Goal: Information Seeking & Learning: Learn about a topic

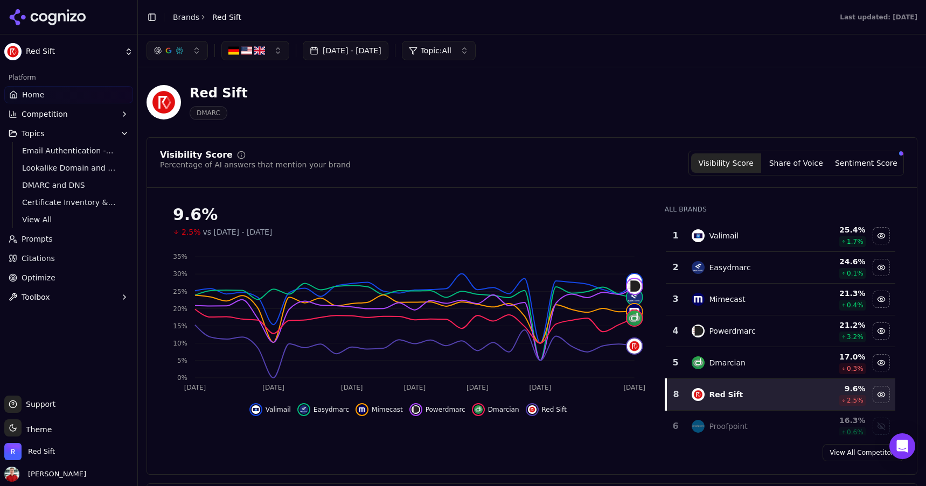
click at [377, 51] on button "[DATE] - [DATE]" at bounding box center [346, 50] width 86 height 19
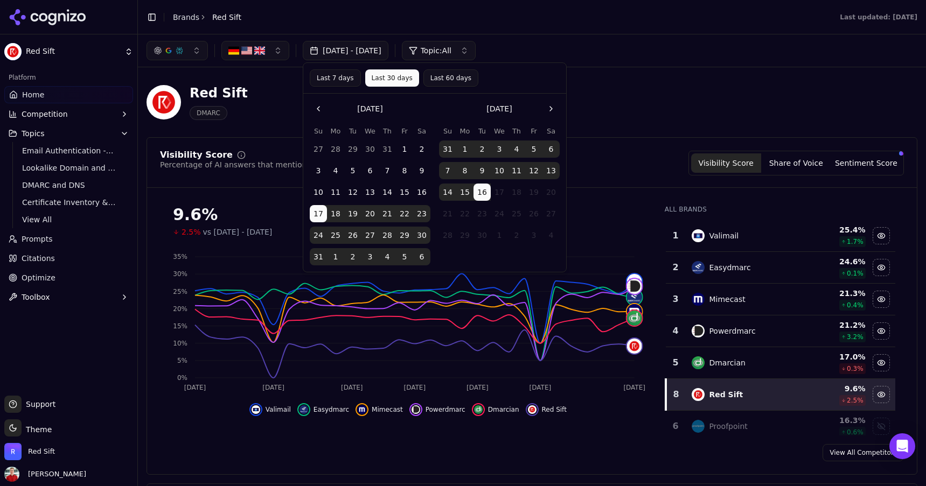
click at [398, 78] on button "Last 30 days" at bounding box center [392, 77] width 54 height 17
click at [647, 87] on div "Red Sift DMARC" at bounding box center [532, 102] width 771 height 53
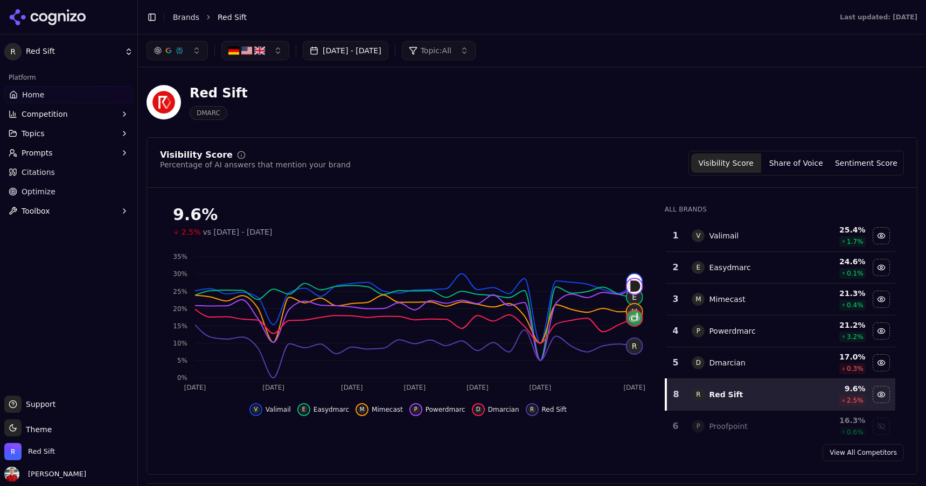
click at [83, 140] on button "Topics" at bounding box center [68, 133] width 129 height 17
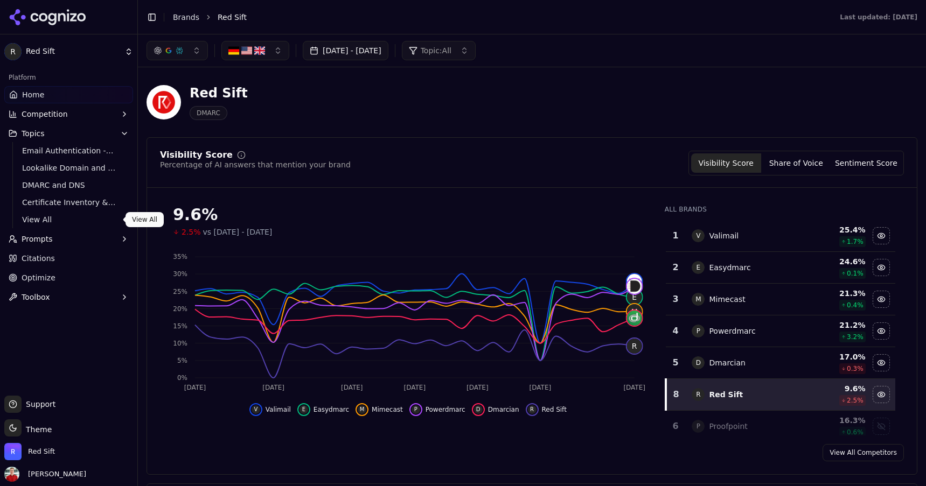
click at [52, 219] on span "View All" at bounding box center [69, 219] width 94 height 11
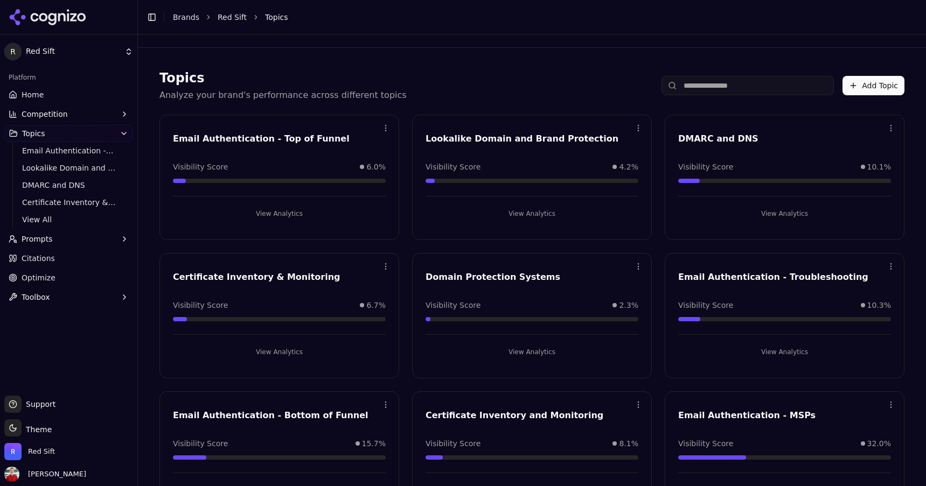
scroll to position [52, 0]
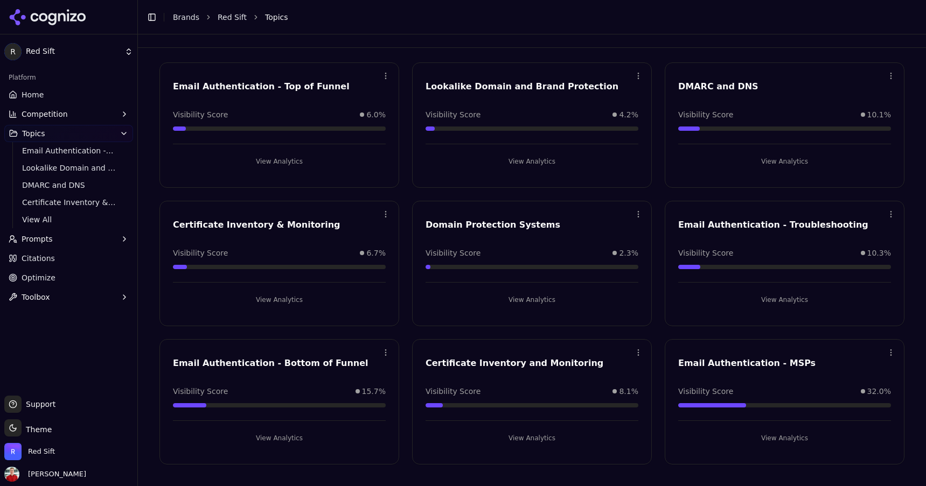
click at [293, 442] on button "View Analytics" at bounding box center [279, 438] width 213 height 17
